Goal: Communication & Community: Participate in discussion

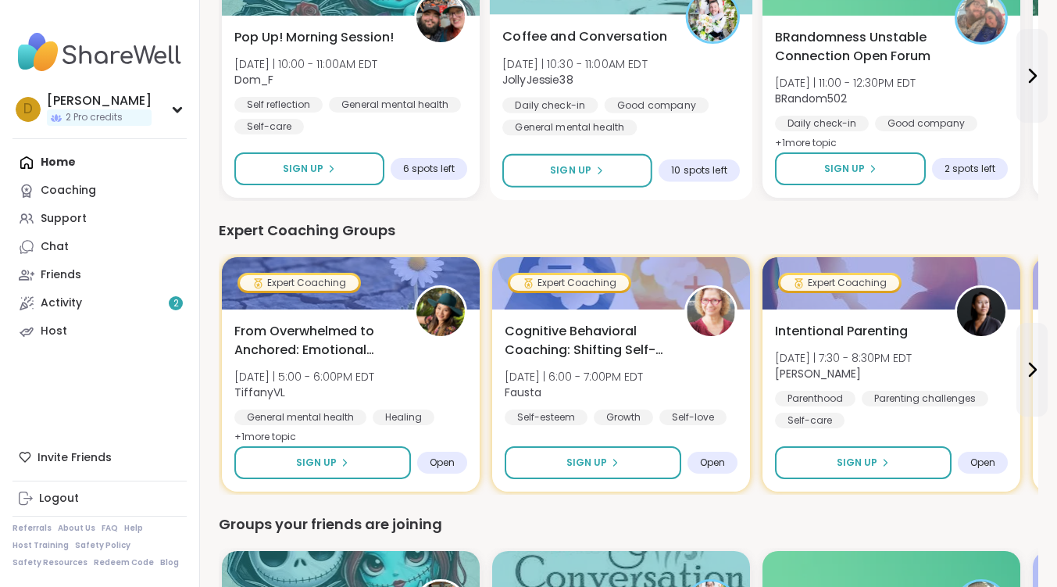
scroll to position [547, 0]
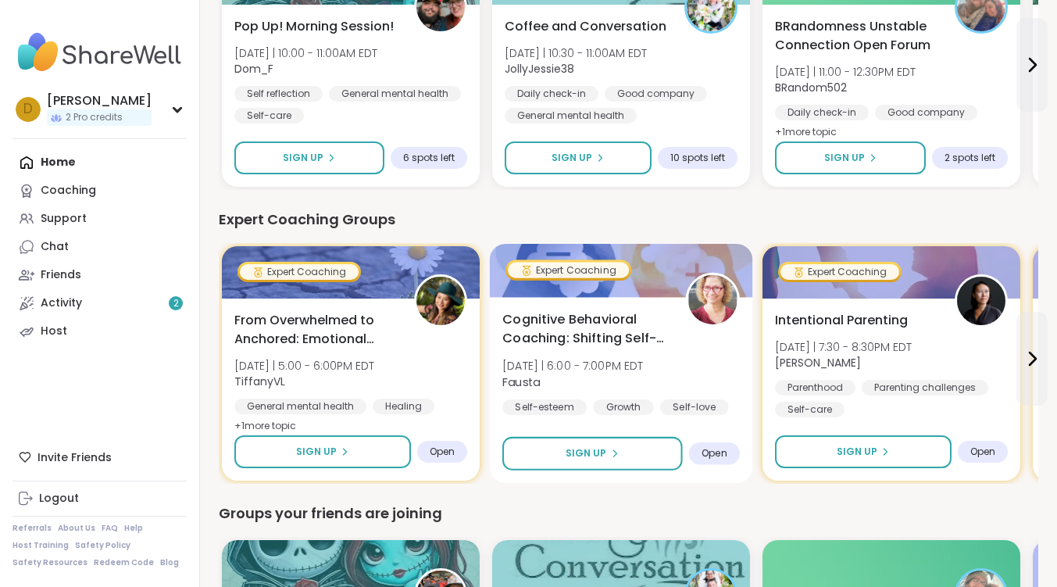
click at [632, 331] on span "Cognitive Behavioral Coaching: Shifting Self-Talk" at bounding box center [585, 329] width 166 height 38
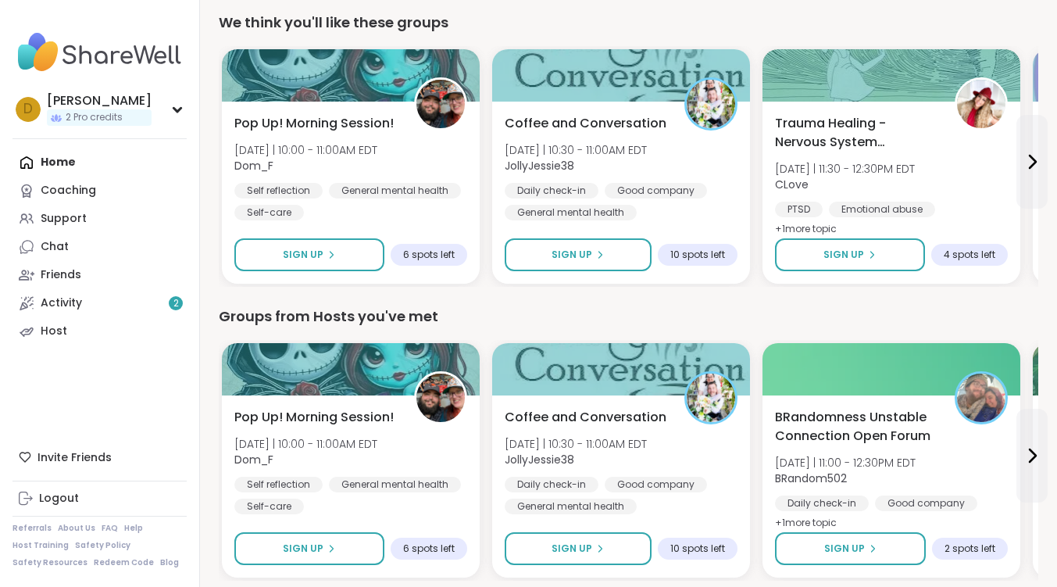
scroll to position [0, 0]
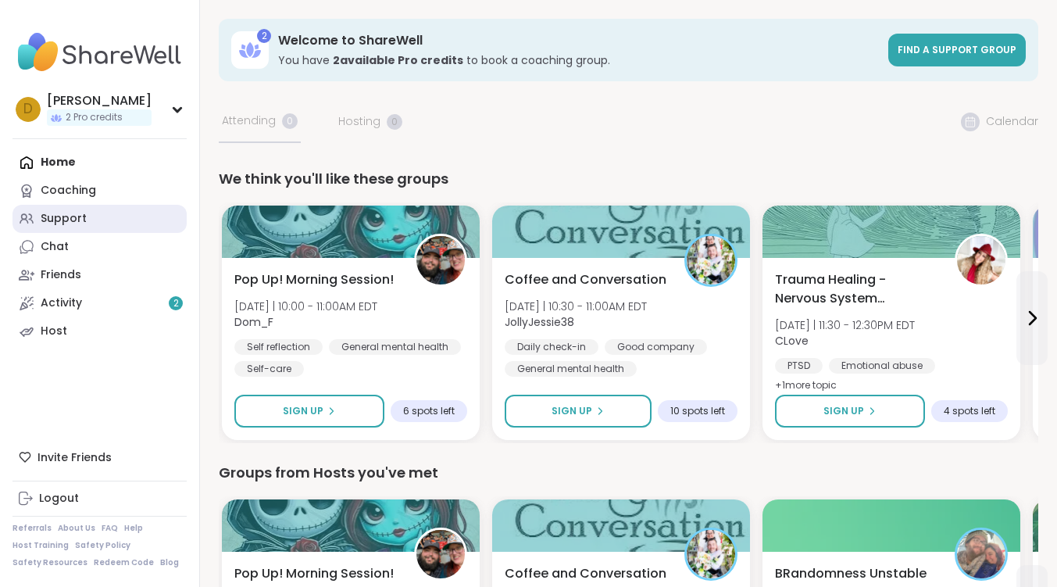
click at [60, 227] on link "Support" at bounding box center [100, 219] width 174 height 28
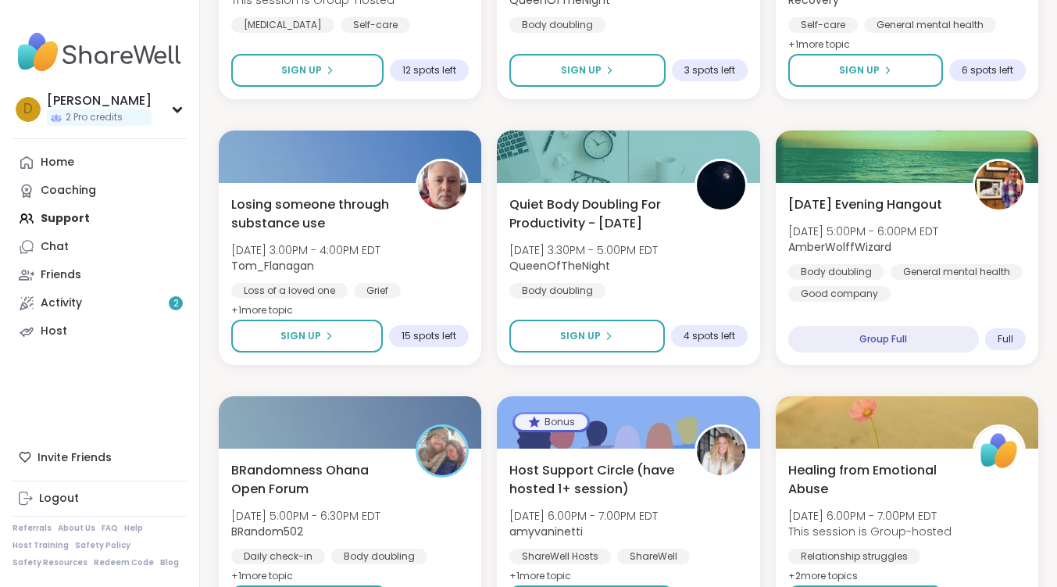
scroll to position [2188, 0]
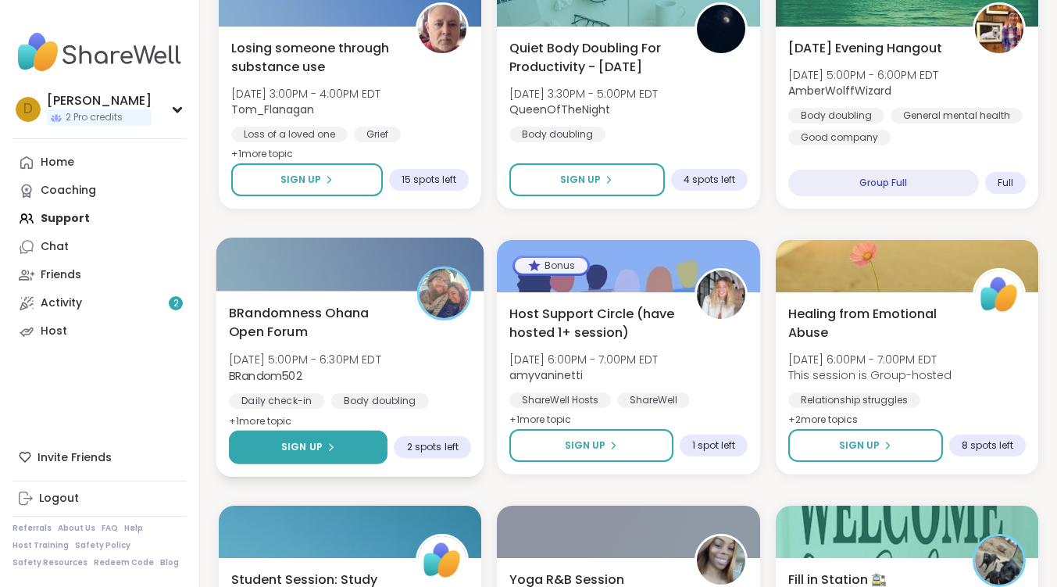
click at [303, 440] on span "Sign Up" at bounding box center [301, 447] width 41 height 14
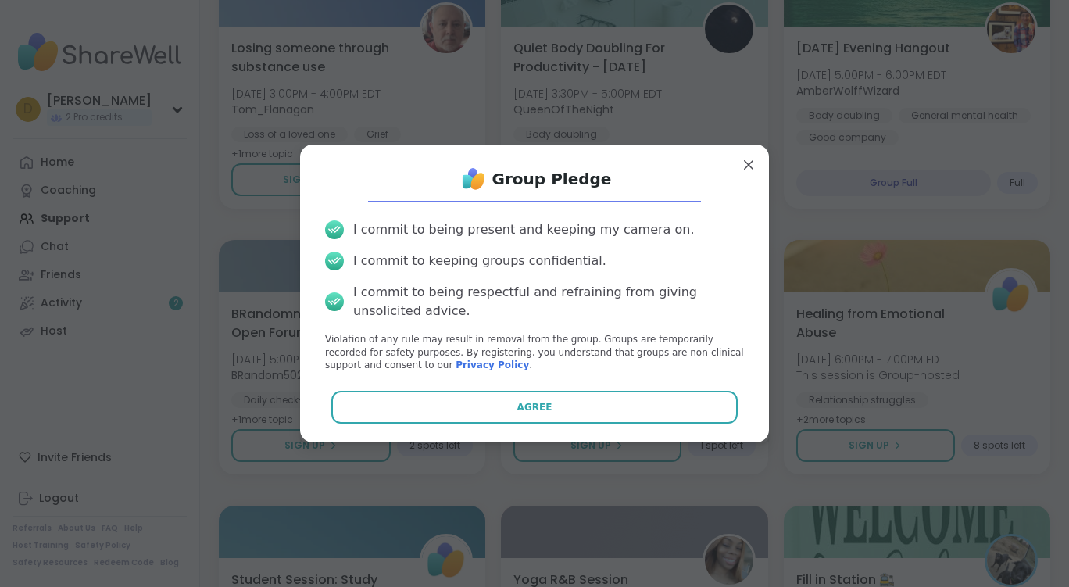
click at [621, 394] on button "Agree" at bounding box center [534, 407] width 407 height 33
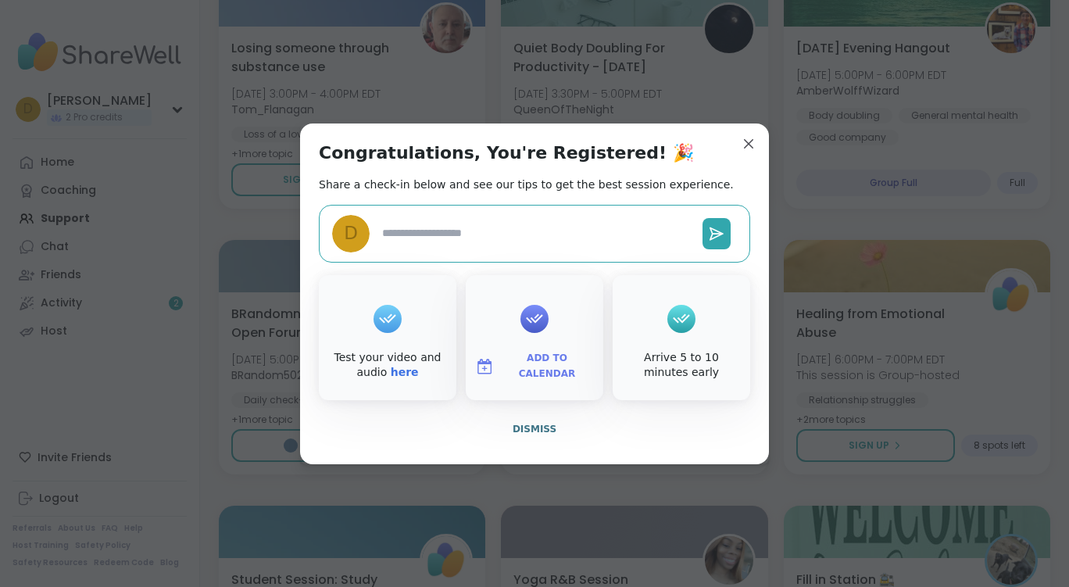
type textarea "*"
drag, startPoint x: 541, startPoint y: 431, endPoint x: 524, endPoint y: 423, distance: 19.9
click at [537, 428] on span "Dismiss" at bounding box center [535, 429] width 44 height 11
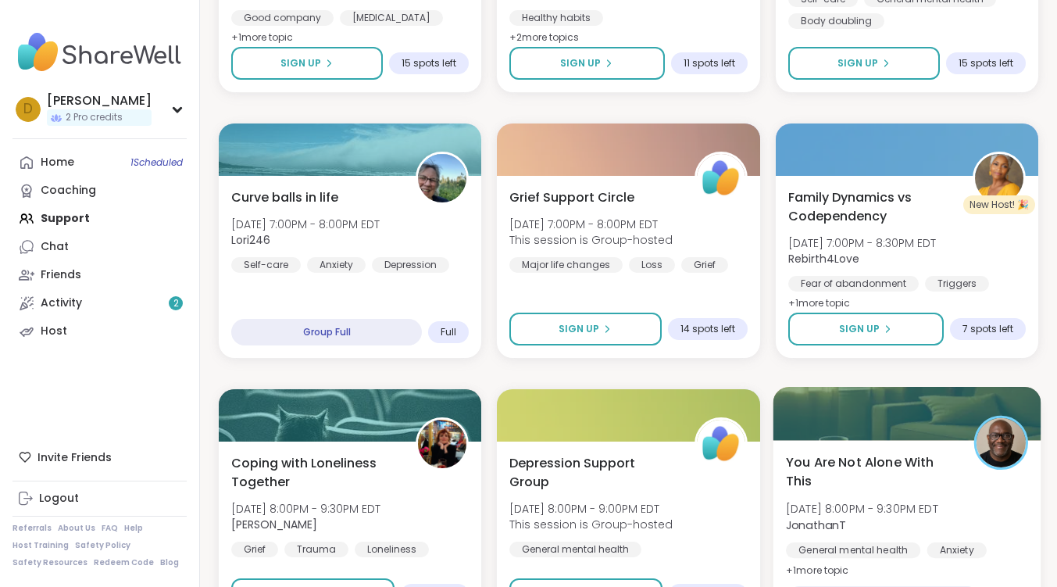
scroll to position [2936, 0]
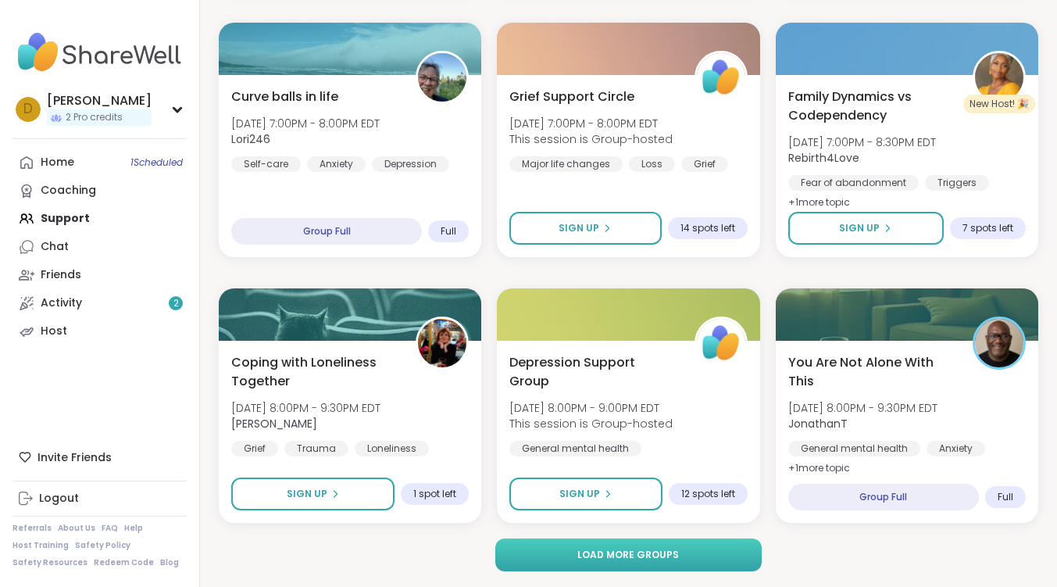
click at [676, 557] on button "Load more groups" at bounding box center [628, 554] width 267 height 33
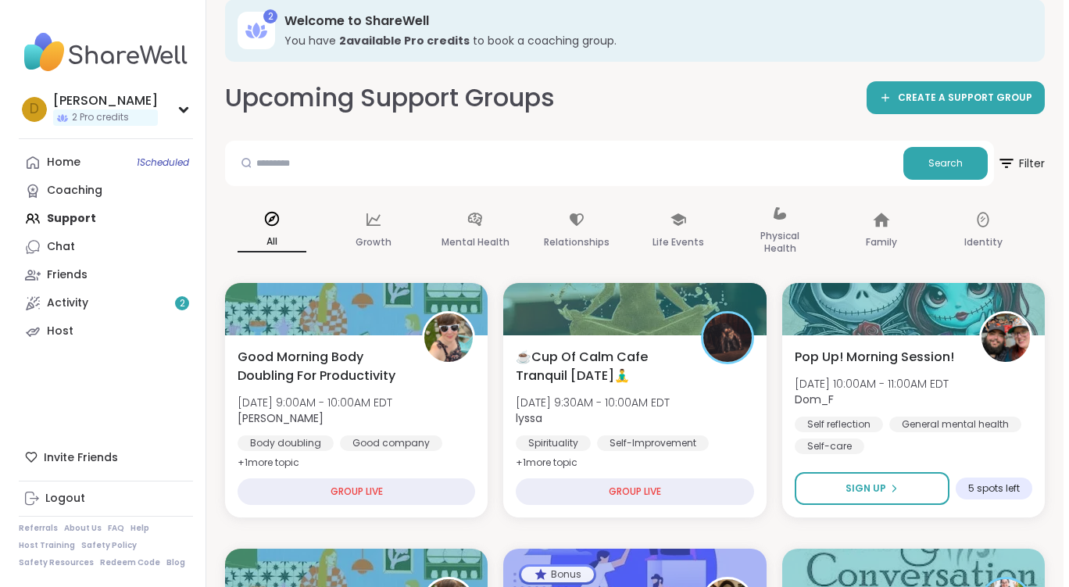
scroll to position [0, 0]
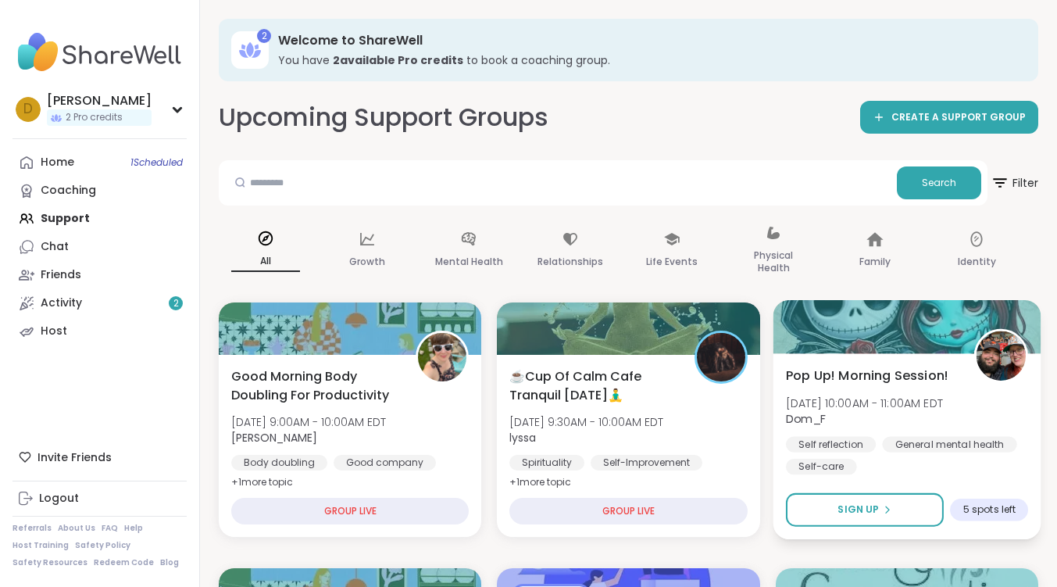
click at [871, 372] on span "Pop Up! Morning Session!" at bounding box center [867, 375] width 163 height 19
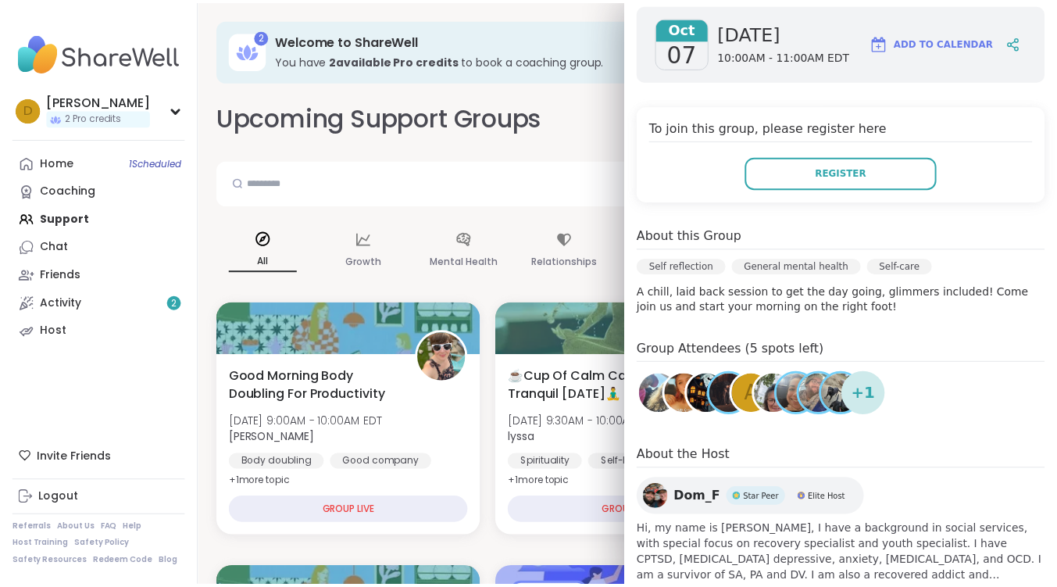
scroll to position [276, 0]
